Goal: Task Accomplishment & Management: Manage account settings

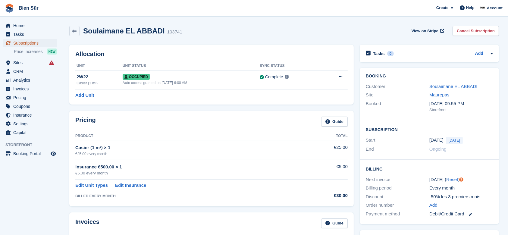
click at [35, 42] on span "Subscriptions" at bounding box center [31, 43] width 36 height 8
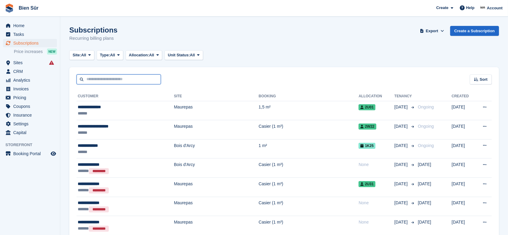
click at [126, 76] on input "text" at bounding box center [118, 79] width 84 height 10
type input "*"
type input "*********"
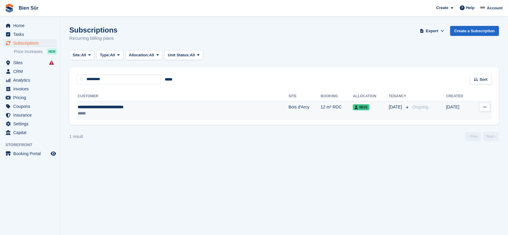
click at [168, 114] on div "*****" at bounding box center [146, 113] width 137 height 6
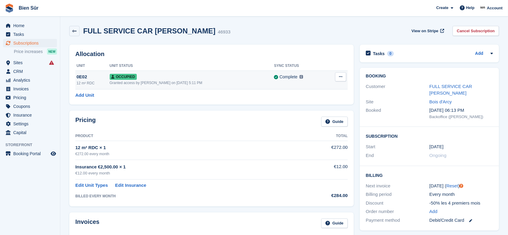
click at [341, 78] on icon at bounding box center [340, 77] width 3 height 4
click at [258, 47] on div "Allocation Unit Unit Status Sync Status 0E02 12 m² RDC Occupied Granted access …" at bounding box center [211, 75] width 284 height 60
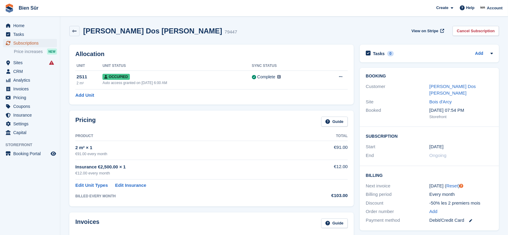
click at [25, 44] on span "Subscriptions" at bounding box center [31, 43] width 36 height 8
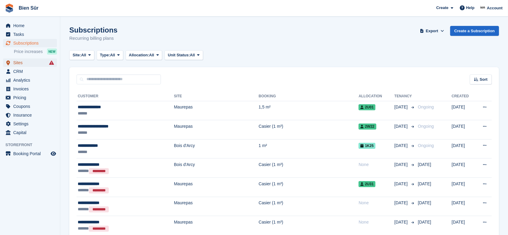
click at [25, 64] on span "Sites" at bounding box center [31, 62] width 36 height 8
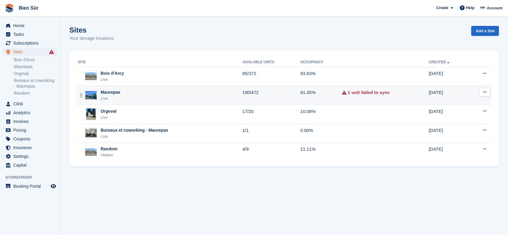
click at [138, 91] on div "Maurepas Live" at bounding box center [160, 95] width 164 height 12
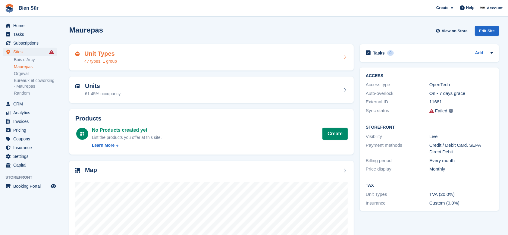
click at [152, 62] on div "Unit Types 47 types, 1 group" at bounding box center [211, 57] width 272 height 14
click at [185, 60] on div "Unit Types 47 types, 1 group" at bounding box center [211, 57] width 272 height 14
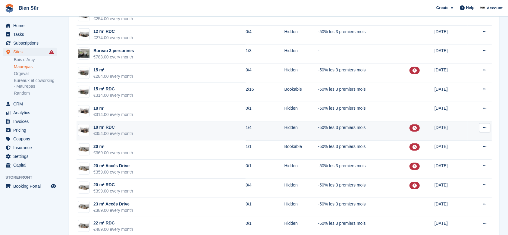
scroll to position [642, 0]
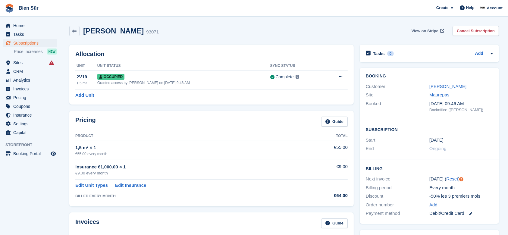
click at [420, 30] on span "View on Stripe" at bounding box center [424, 31] width 27 height 6
click at [426, 31] on span "View on Stripe" at bounding box center [424, 31] width 27 height 6
